Goal: Information Seeking & Learning: Understand process/instructions

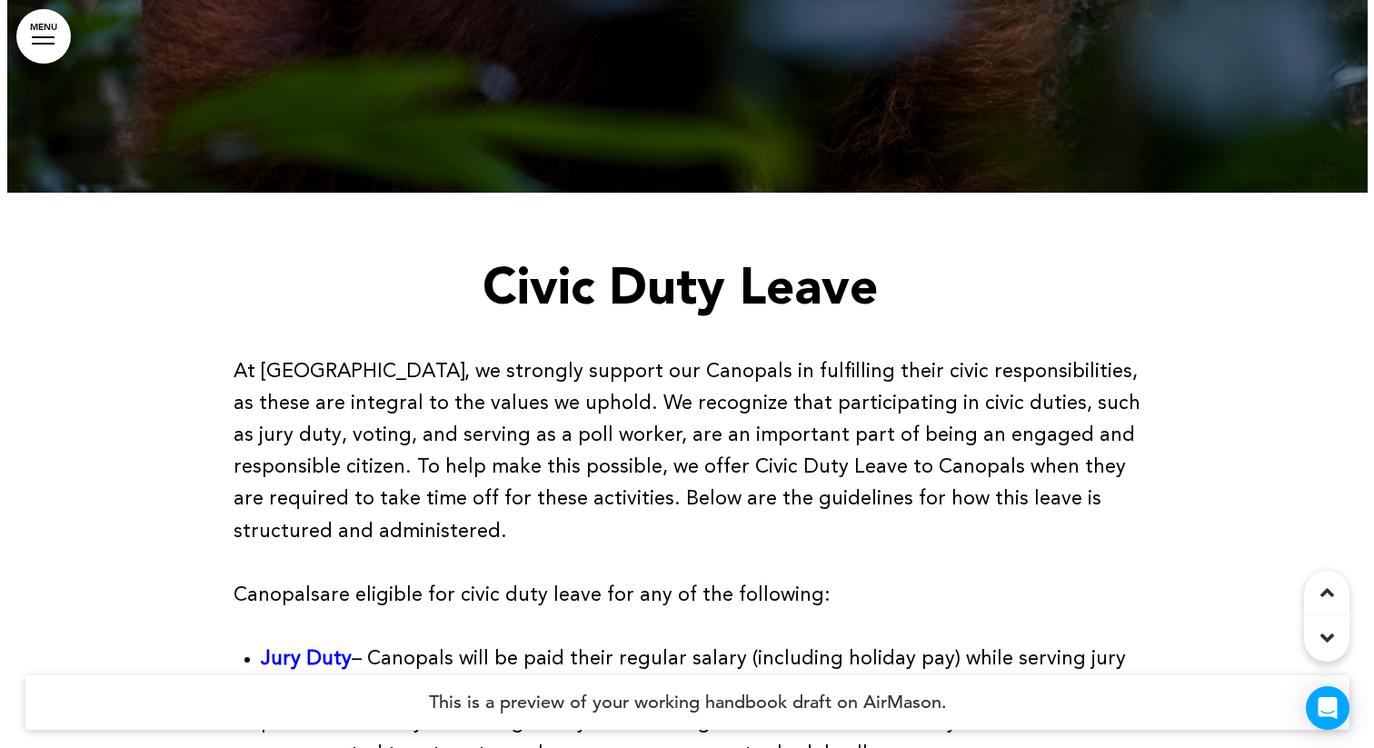
scroll to position [928, 0]
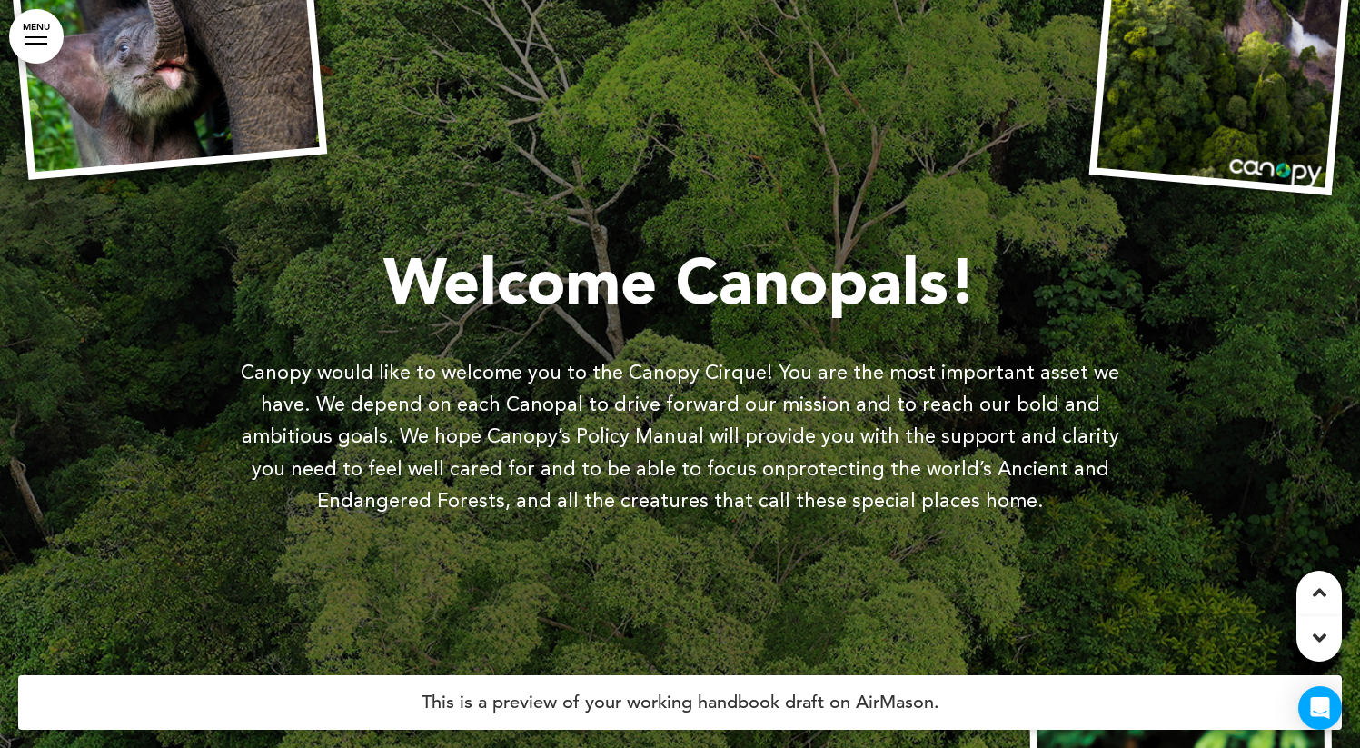
click at [37, 38] on link "MENU" at bounding box center [36, 36] width 55 height 55
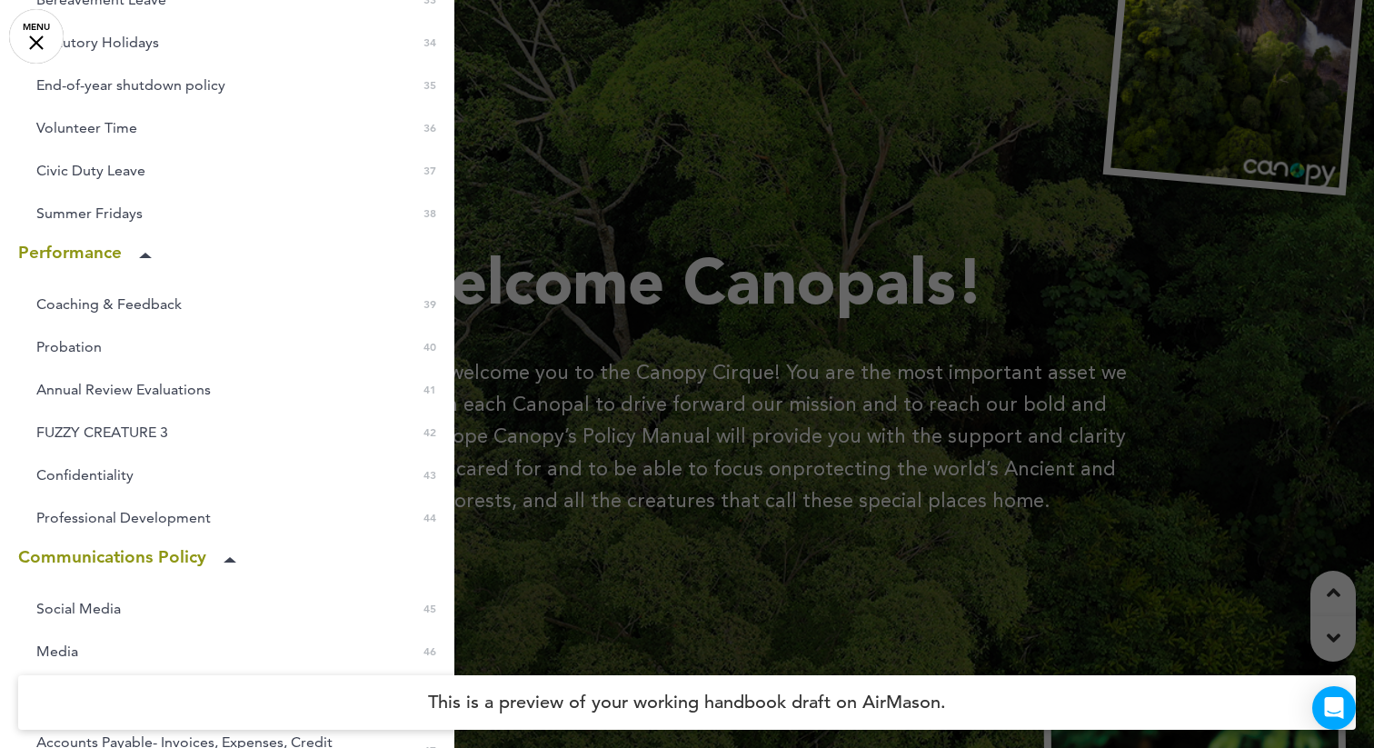
scroll to position [1622, 0]
click at [212, 517] on link "Professional Development 0 44" at bounding box center [227, 515] width 454 height 25
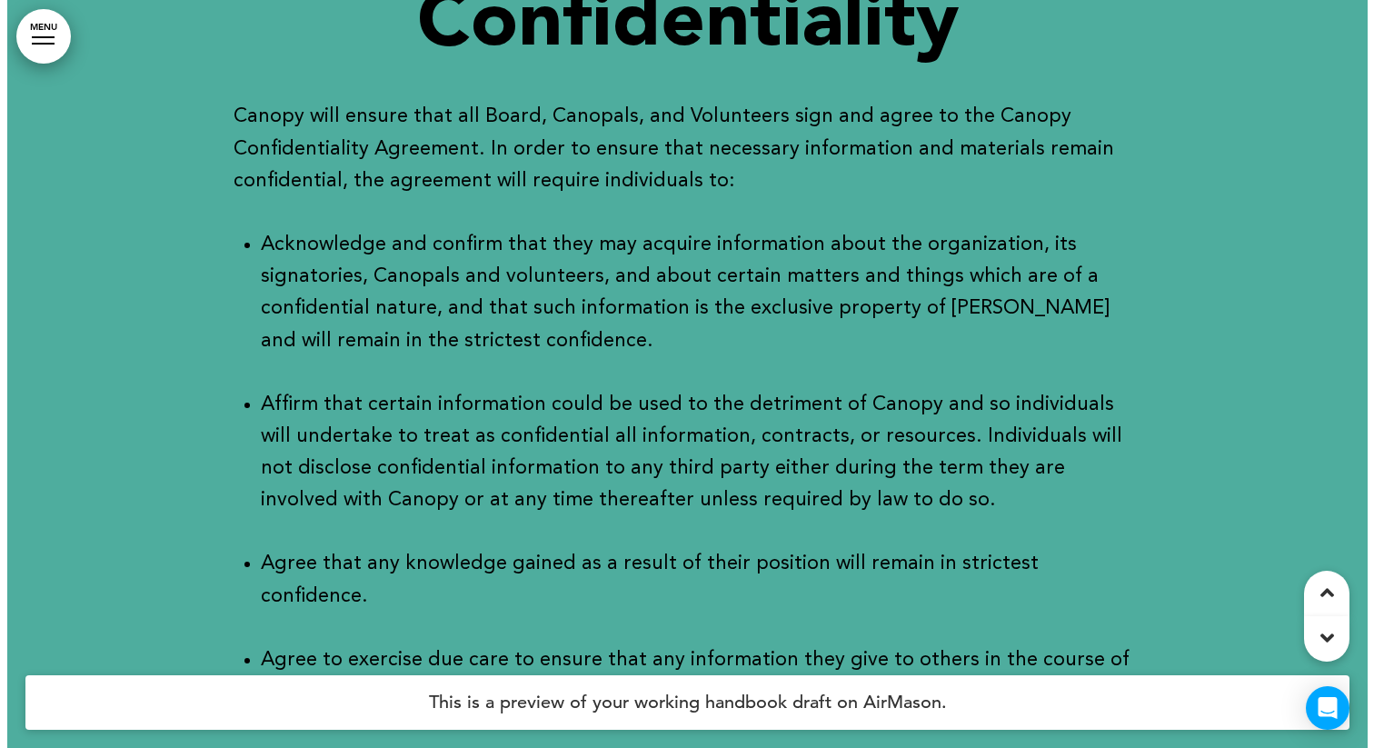
scroll to position [59330, 0]
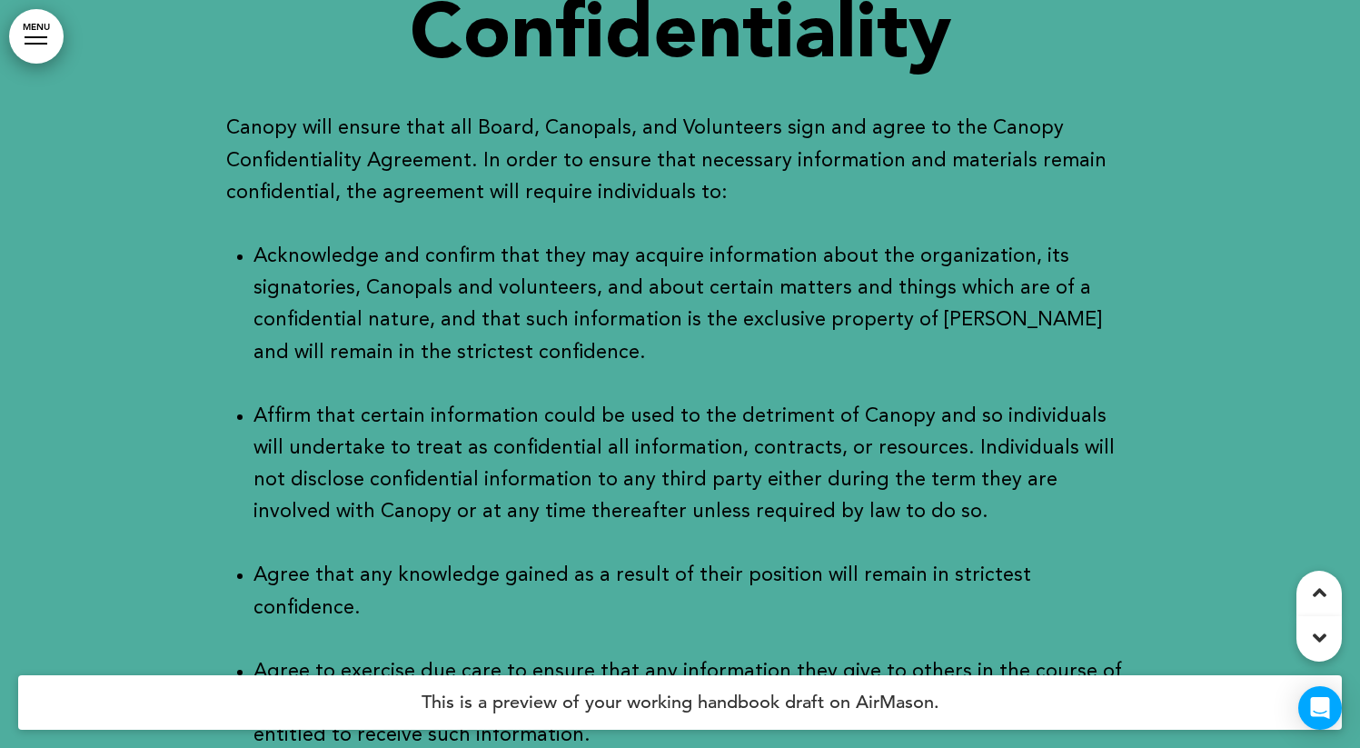
click at [16, 37] on link "MENU" at bounding box center [36, 36] width 55 height 55
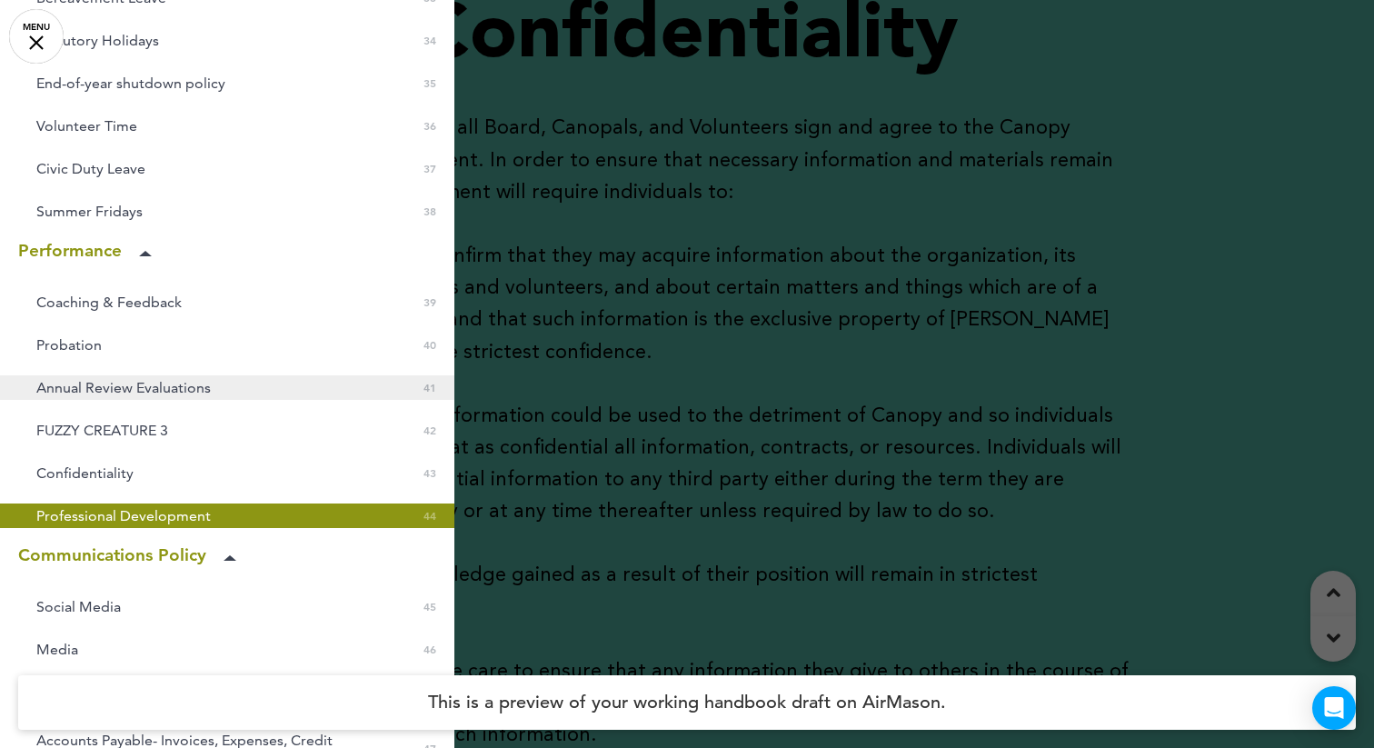
click at [144, 383] on span "Annual Review Evaluations" at bounding box center [123, 387] width 174 height 15
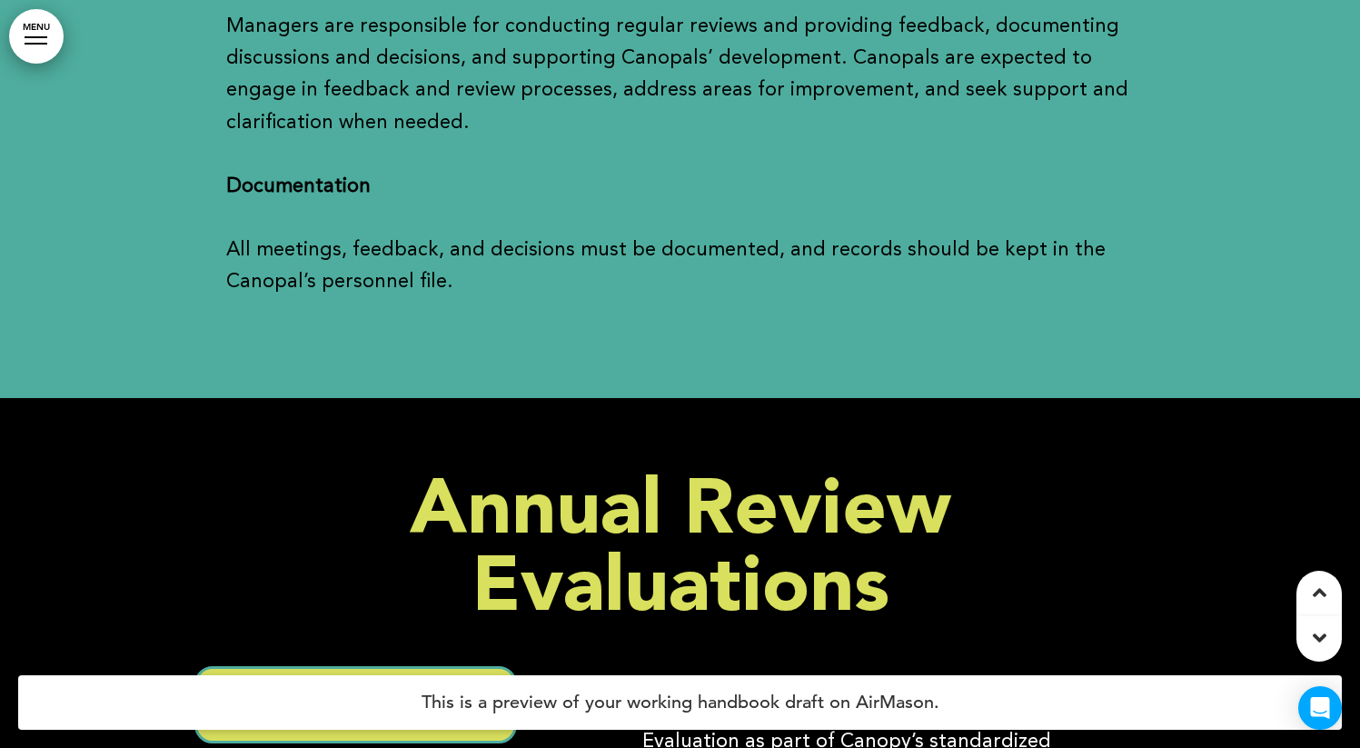
scroll to position [56796, 0]
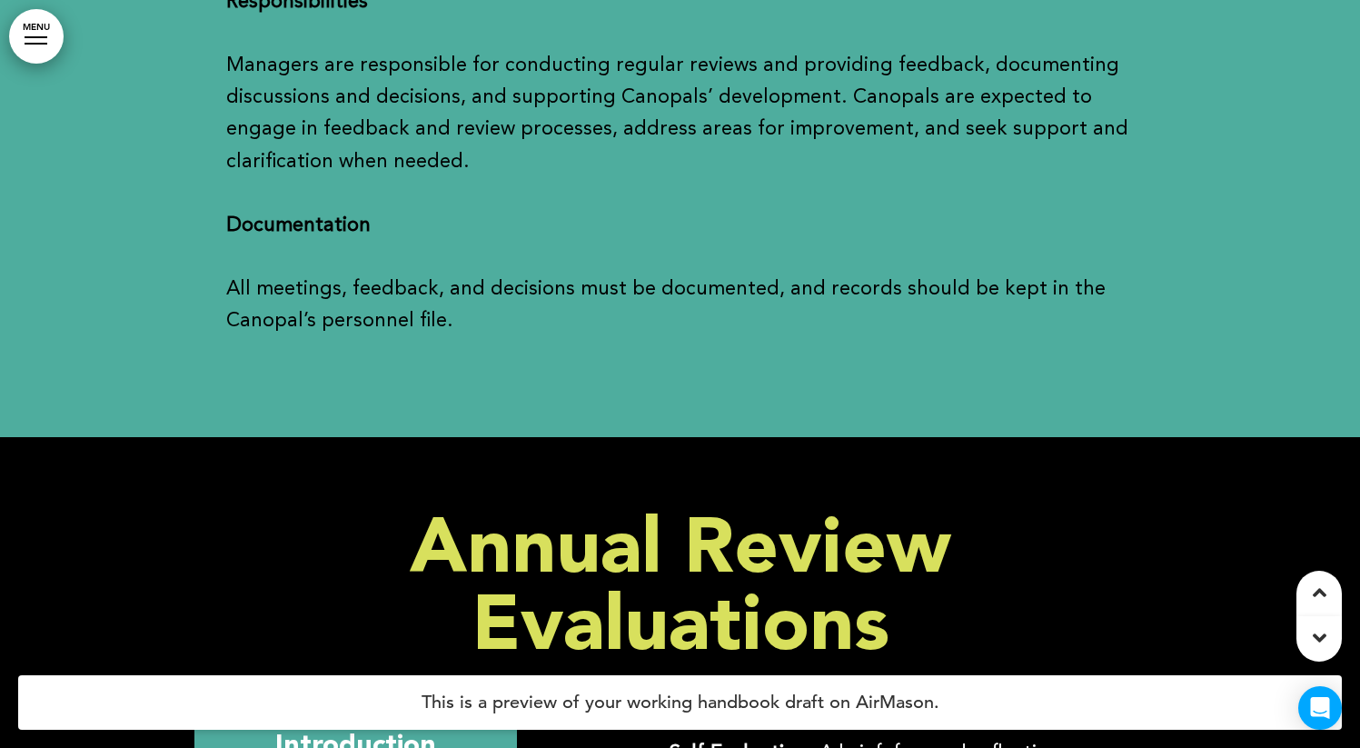
scroll to position [56858, 0]
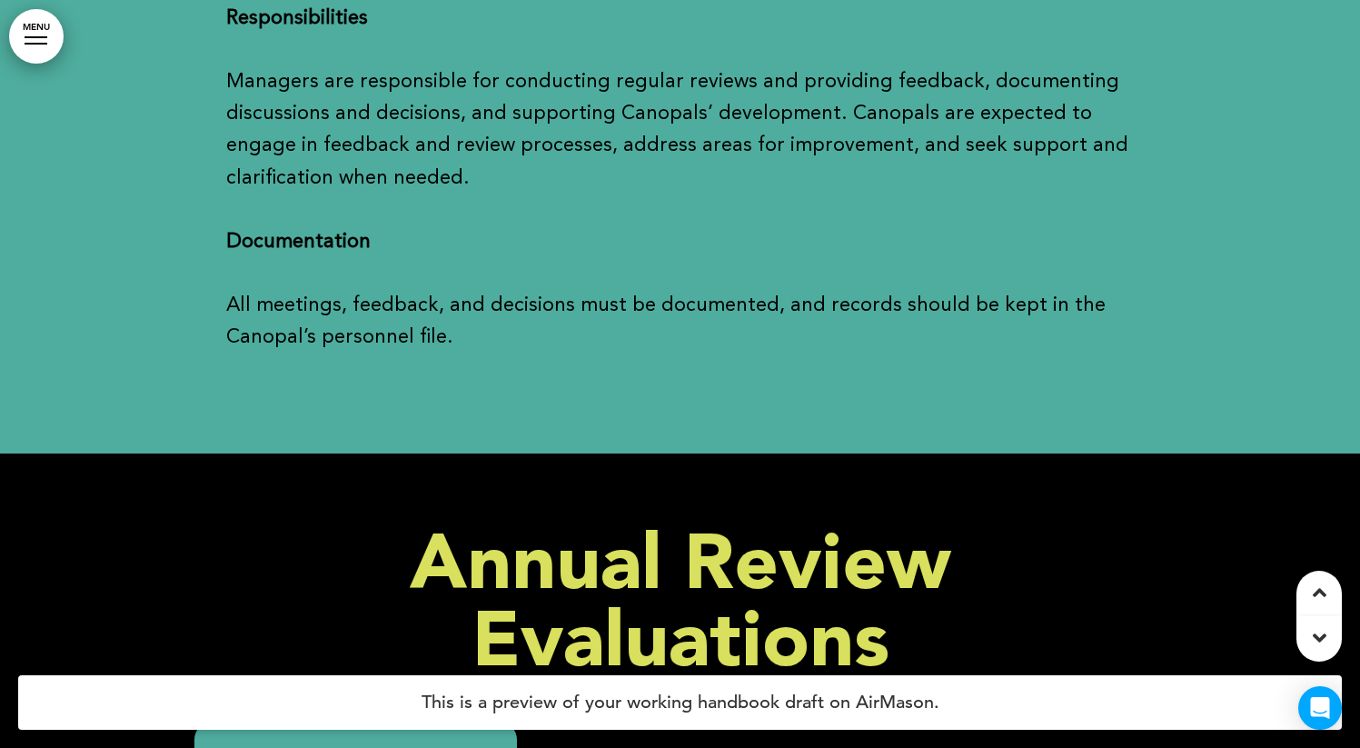
scroll to position [56843, 0]
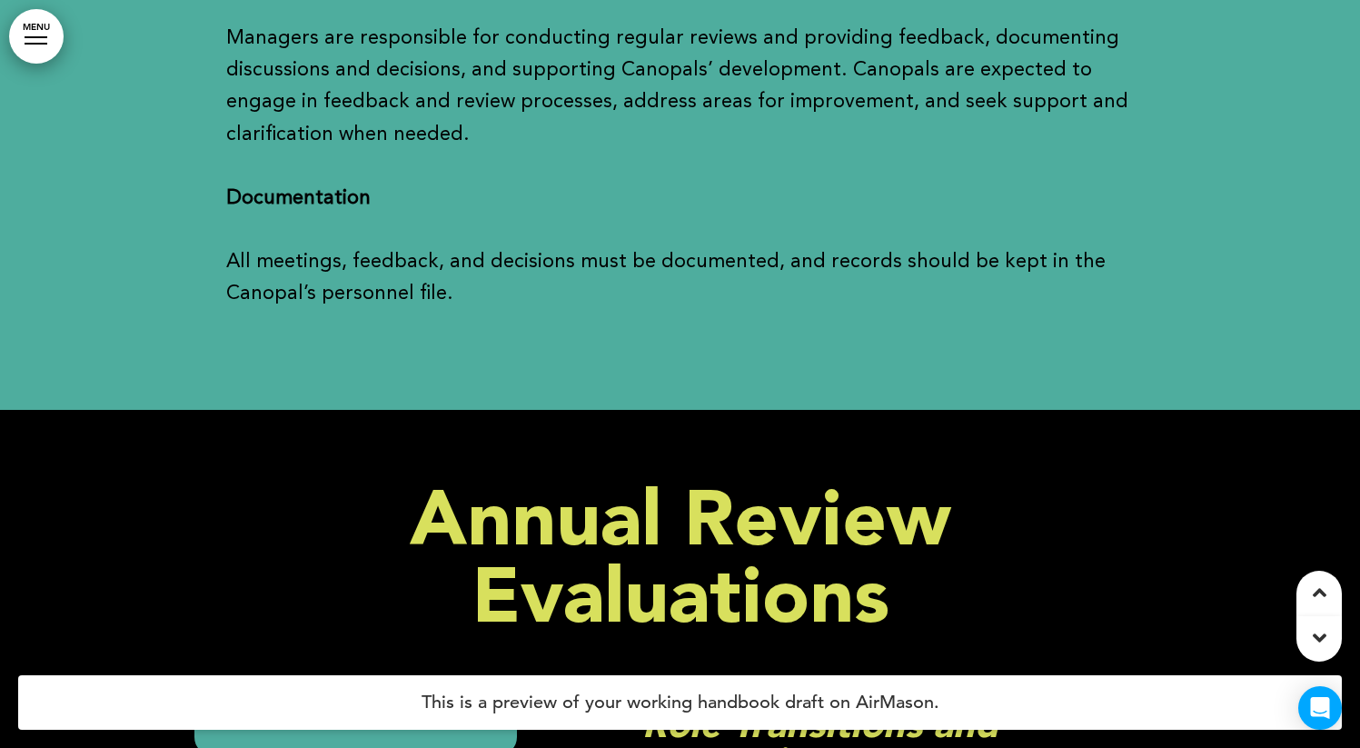
scroll to position [56810, 0]
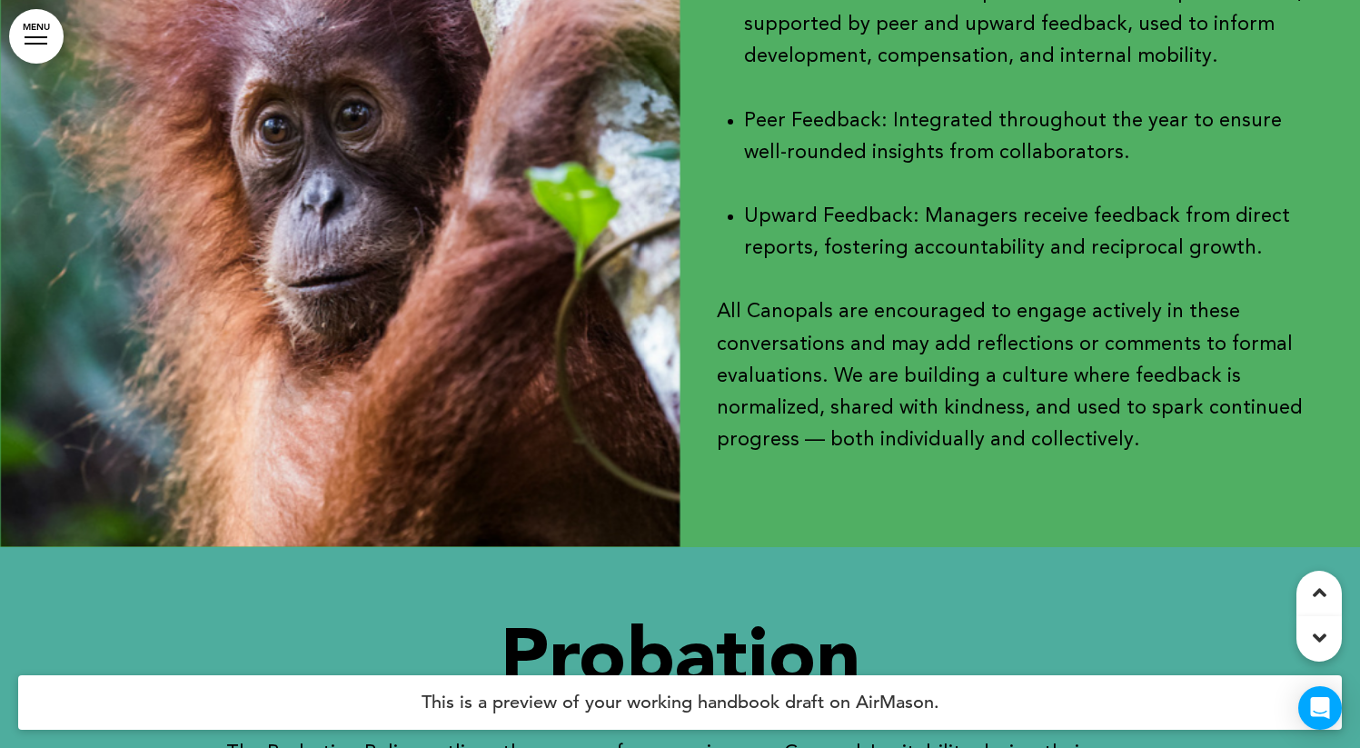
scroll to position [54143, 0]
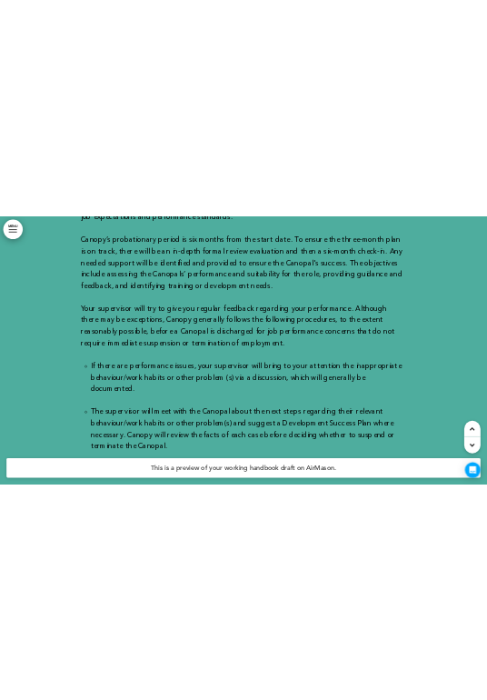
scroll to position [54970, 0]
